Goal: Use online tool/utility: Utilize a website feature to perform a specific function

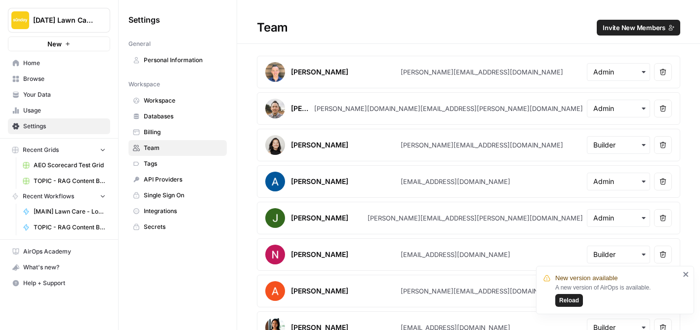
click at [35, 112] on span "Usage" at bounding box center [64, 110] width 82 height 9
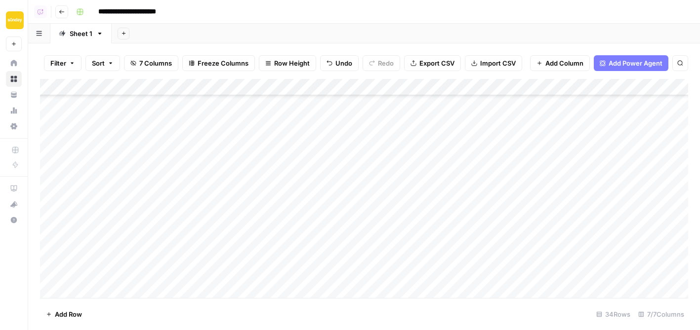
scroll to position [384, 0]
click at [164, 139] on div "Add Column" at bounding box center [364, 188] width 648 height 219
click at [176, 157] on div "Add Column" at bounding box center [364, 188] width 648 height 219
click at [194, 175] on div "Add Column" at bounding box center [364, 188] width 648 height 219
click at [200, 188] on div "Add Column" at bounding box center [364, 188] width 648 height 219
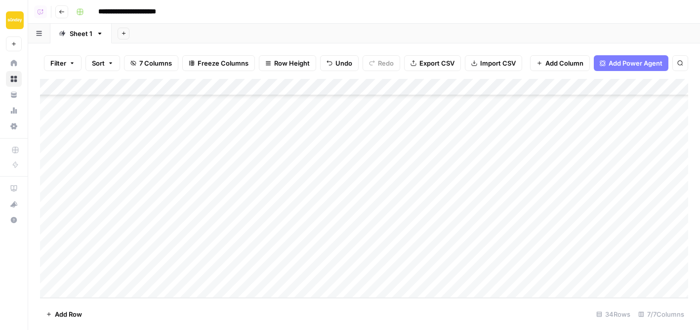
click at [210, 205] on div "Add Column" at bounding box center [364, 188] width 648 height 219
click at [185, 223] on div "Add Column" at bounding box center [364, 188] width 648 height 219
click at [232, 238] on div "Add Column" at bounding box center [364, 188] width 648 height 219
click at [118, 288] on div "Add Column" at bounding box center [364, 188] width 648 height 219
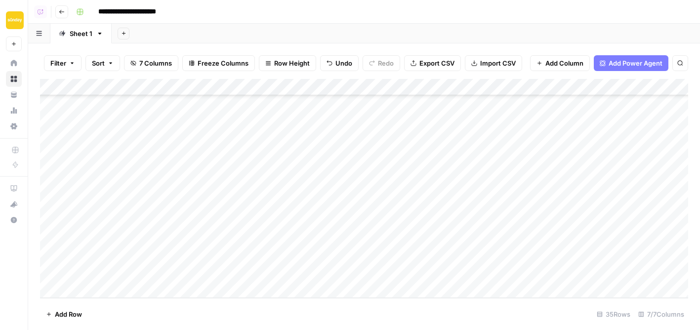
scroll to position [418, 0]
click at [195, 217] on div "Add Column" at bounding box center [364, 188] width 648 height 219
click at [194, 238] on div "Add Column" at bounding box center [364, 188] width 648 height 219
click at [412, 86] on div "Add Column" at bounding box center [364, 188] width 648 height 219
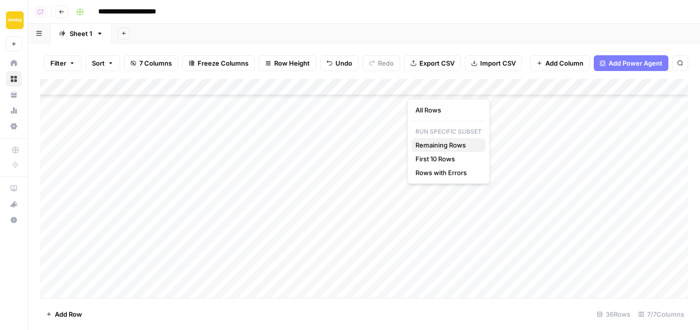
click at [437, 142] on span "Remaining Rows" at bounding box center [446, 145] width 62 height 10
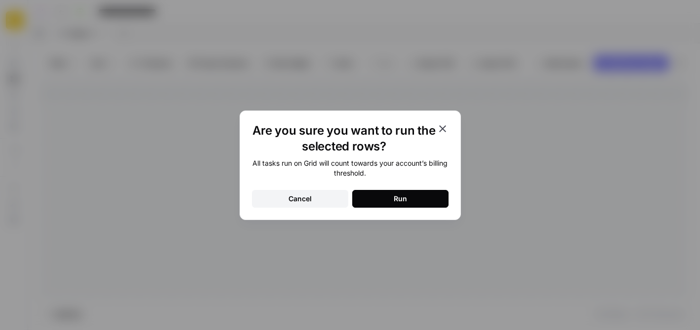
click at [421, 202] on button "Run" at bounding box center [400, 199] width 96 height 18
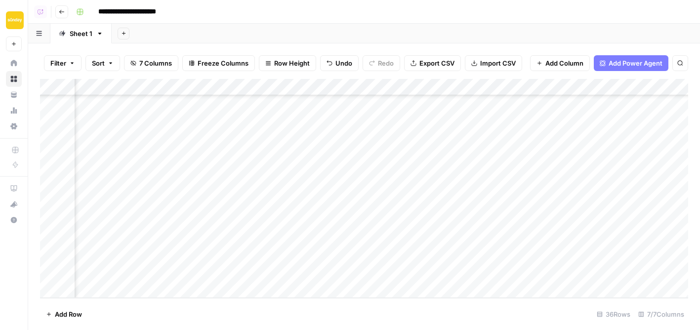
scroll to position [418, 310]
click at [408, 90] on div "Add Column" at bounding box center [364, 188] width 648 height 219
click at [451, 145] on span "Remaining Rows" at bounding box center [444, 145] width 62 height 10
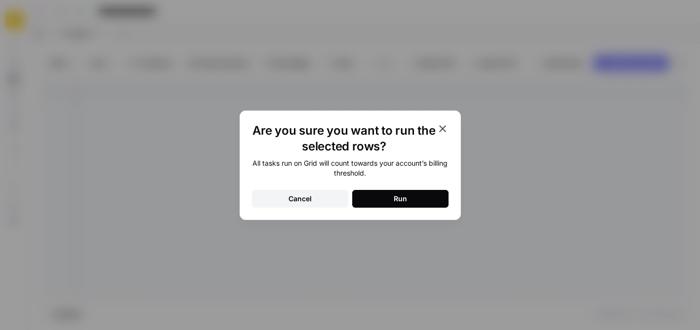
click at [418, 204] on button "Run" at bounding box center [400, 199] width 96 height 18
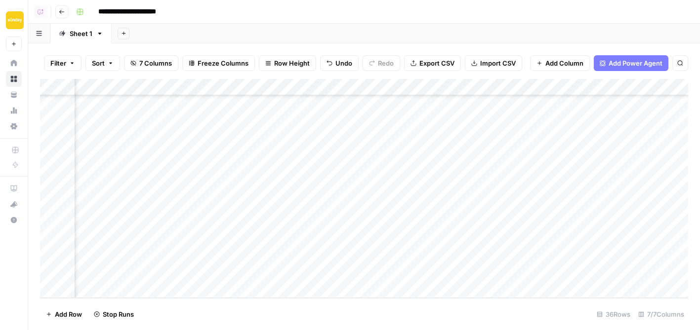
click at [418, 204] on div "Add Column" at bounding box center [364, 188] width 648 height 219
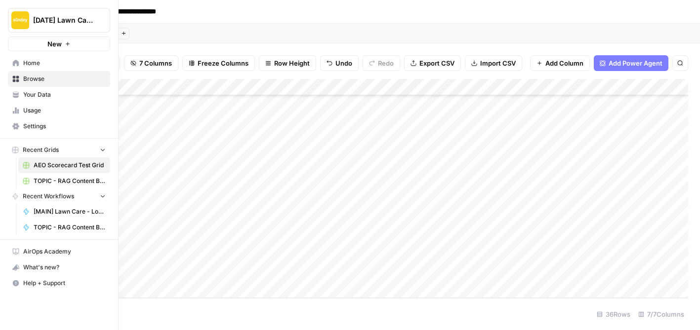
click at [26, 109] on span "Usage" at bounding box center [64, 110] width 82 height 9
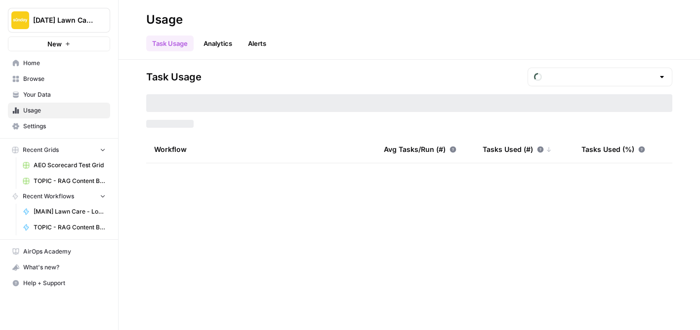
type input "August Tasks"
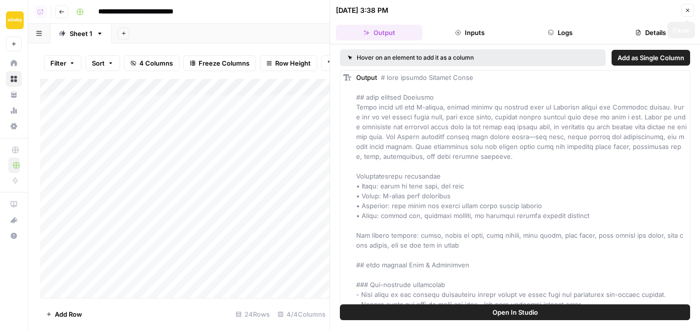
click at [689, 16] on button "Close" at bounding box center [687, 10] width 13 height 13
